Goal: Find specific page/section: Find specific page/section

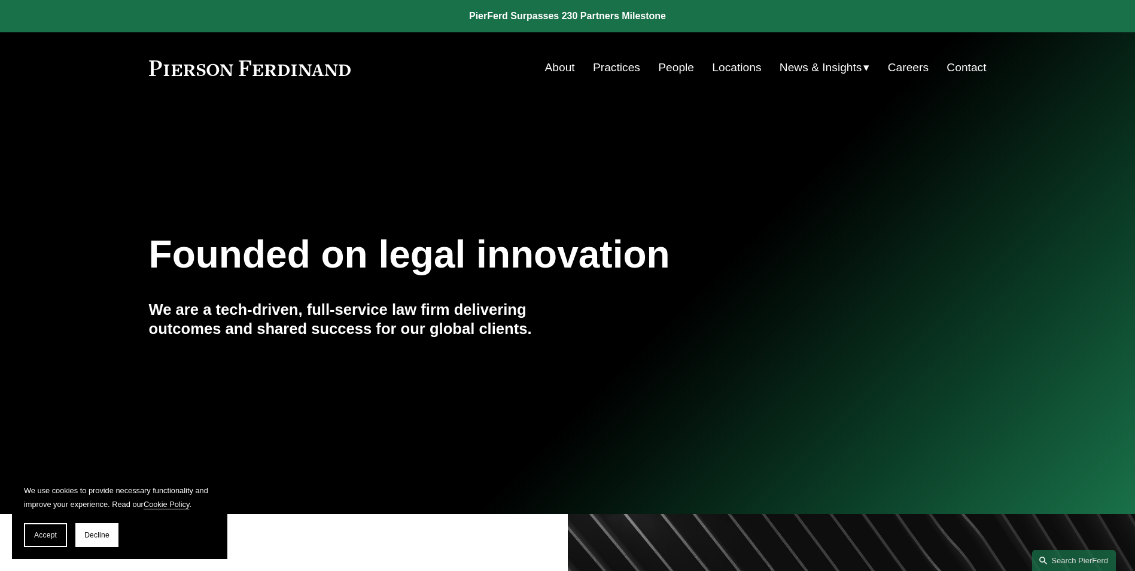
click at [666, 63] on link "People" at bounding box center [676, 67] width 36 height 23
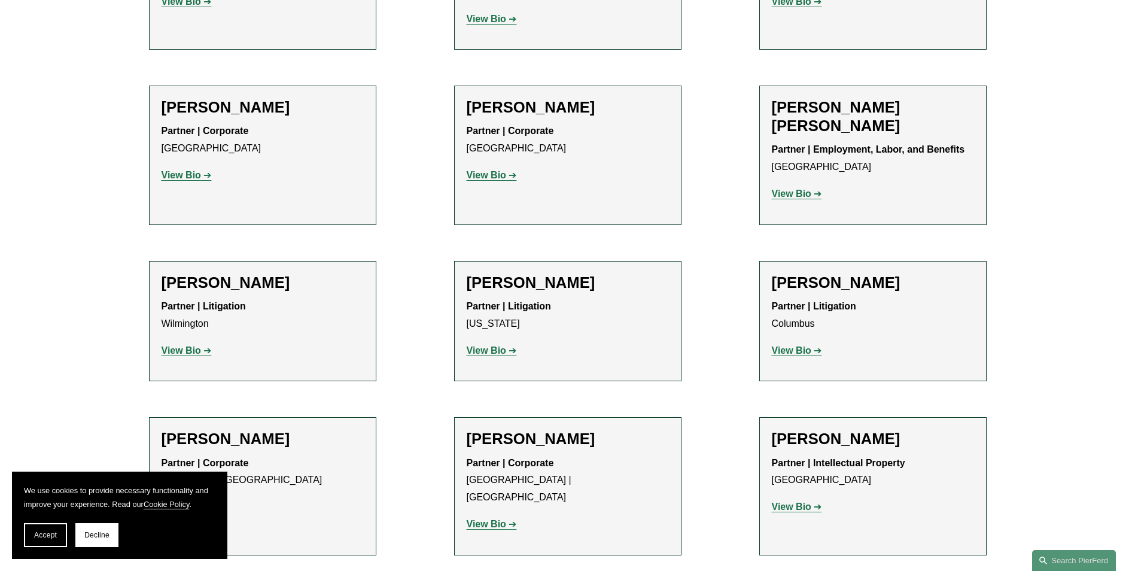
scroll to position [2633, 0]
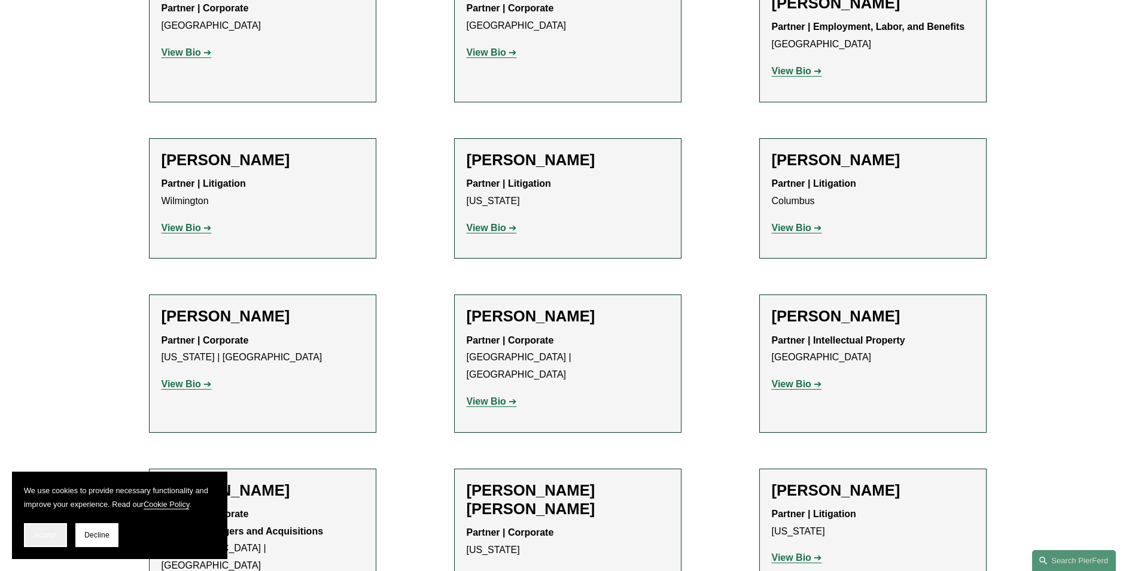
click at [48, 532] on span "Accept" at bounding box center [45, 535] width 23 height 8
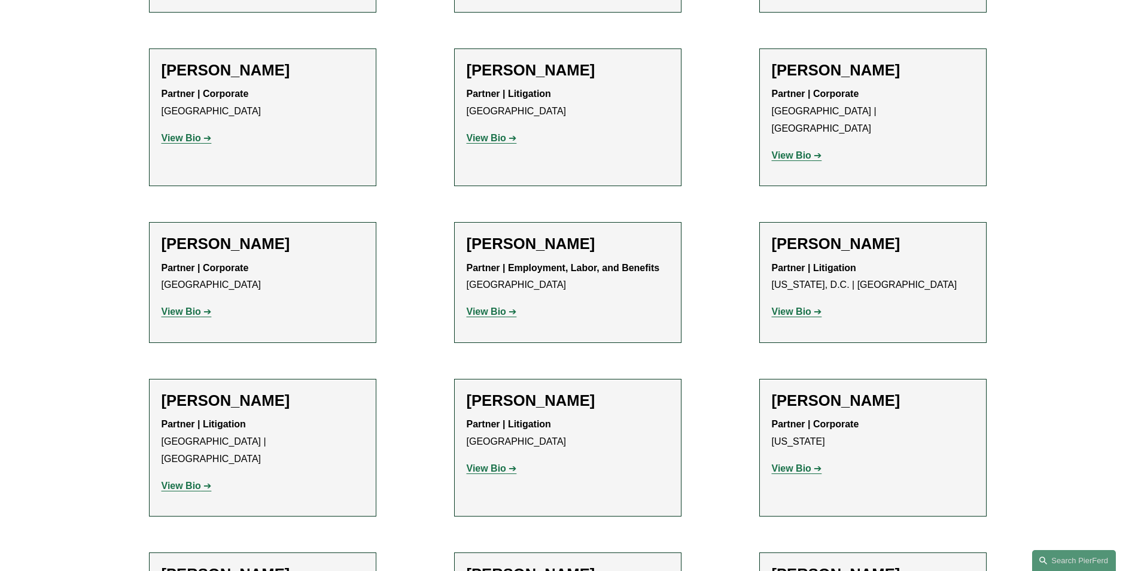
scroll to position [8678, 0]
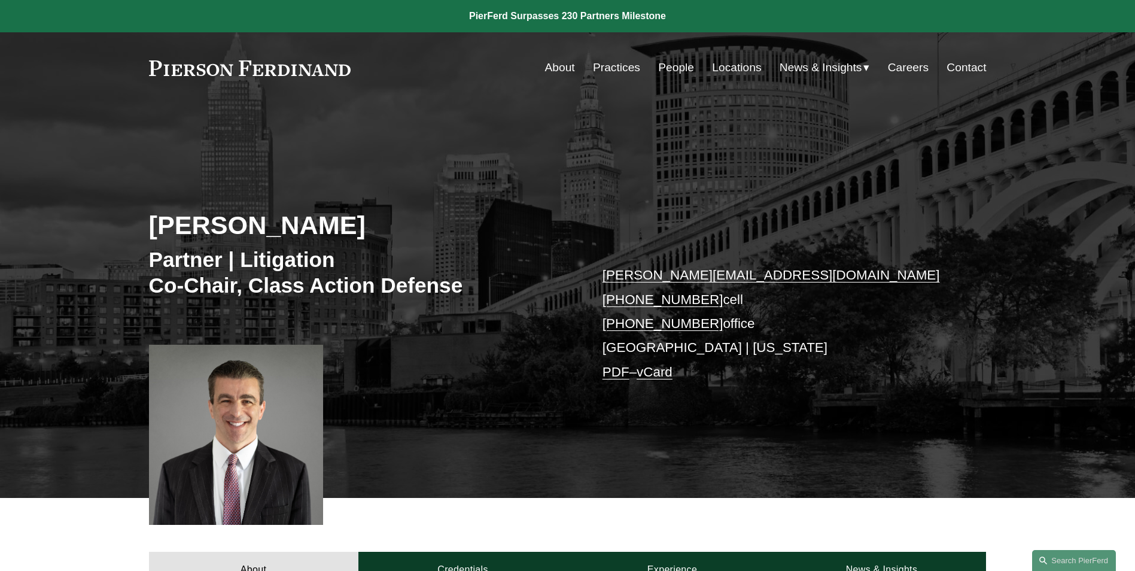
click at [721, 70] on link "Locations" at bounding box center [736, 67] width 49 height 23
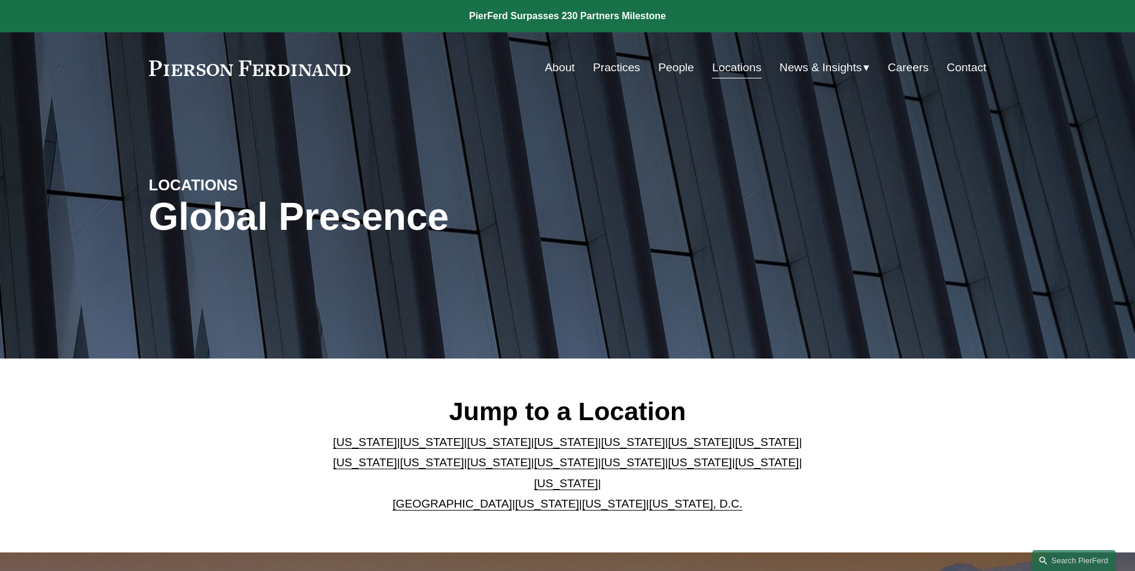
click at [668, 469] on link "[US_STATE]" at bounding box center [700, 462] width 64 height 13
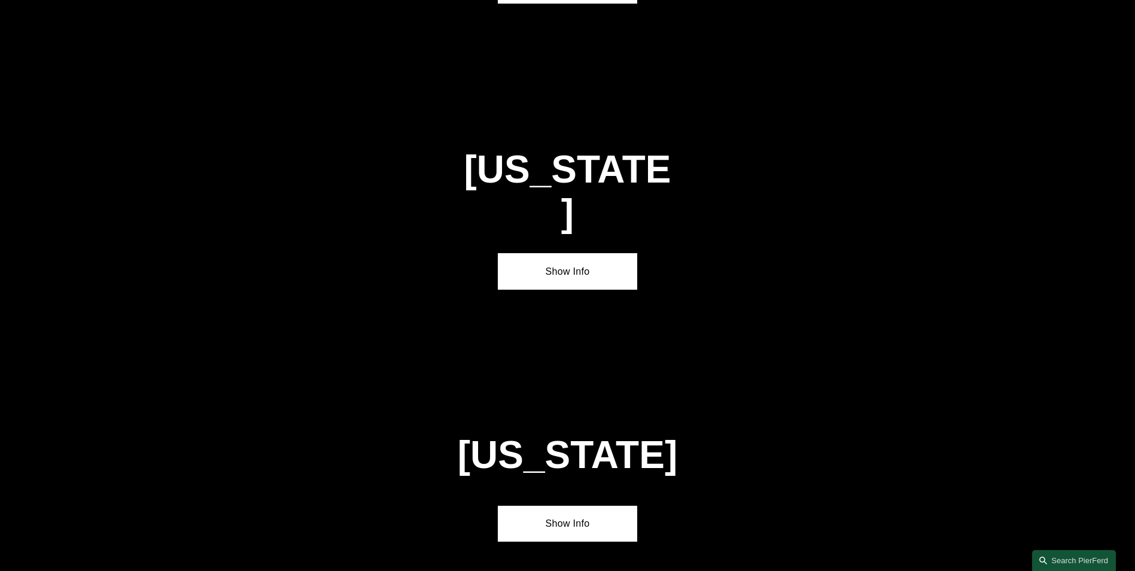
scroll to position [3573, 0]
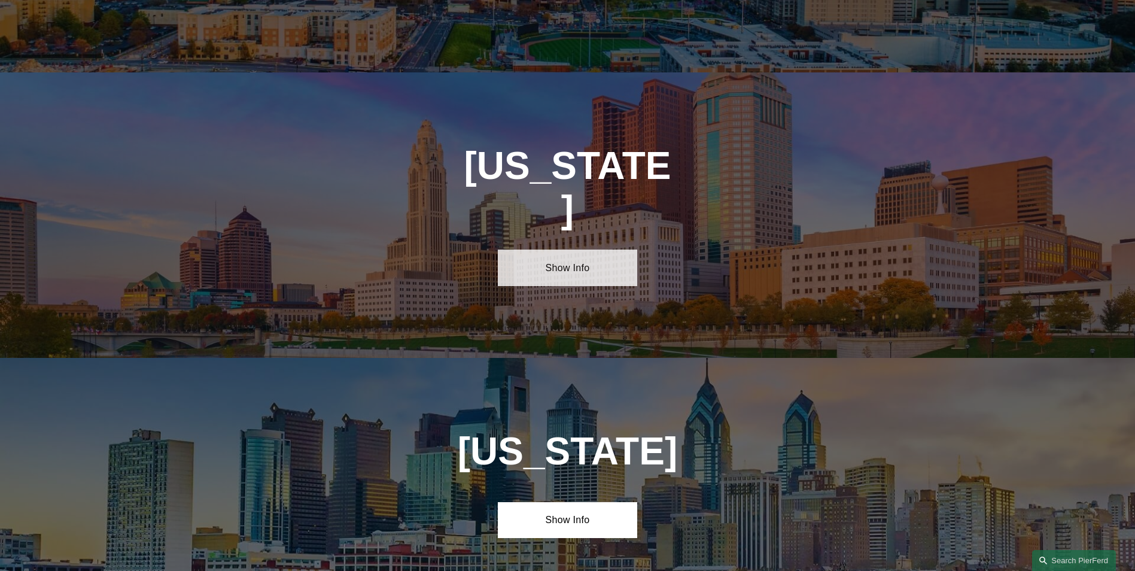
click at [575, 250] on link "Show Info" at bounding box center [567, 268] width 139 height 36
